Goal: Task Accomplishment & Management: Check status

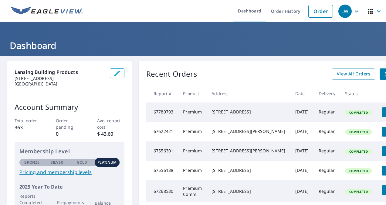
scroll to position [0, 16]
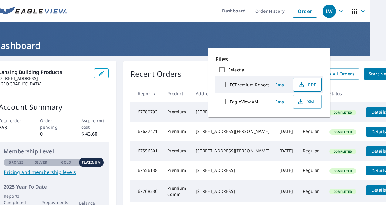
click at [301, 86] on icon "button" at bounding box center [301, 84] width 7 height 7
click at [179, 122] on td "Premium" at bounding box center [176, 111] width 29 height 19
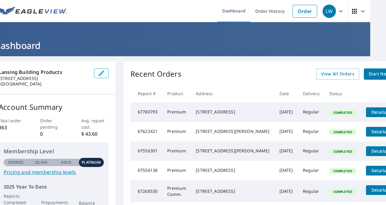
click at [370, 111] on span "Details" at bounding box center [379, 112] width 18 height 6
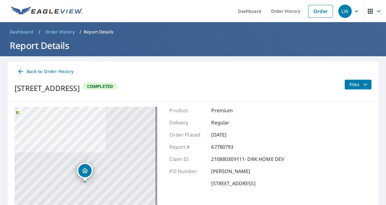
click at [350, 87] on span "Files" at bounding box center [359, 84] width 19 height 7
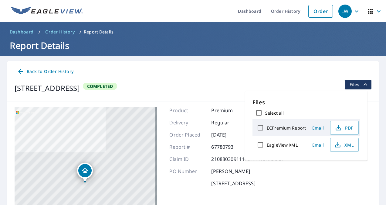
click at [223, 77] on div "Back to Order History [STREET_ADDRESS] Completed Files" at bounding box center [193, 81] width 372 height 41
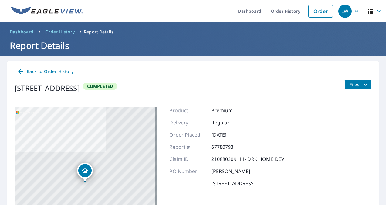
click at [31, 70] on span "Back to Order History" at bounding box center [45, 72] width 56 height 8
